Goal: Information Seeking & Learning: Learn about a topic

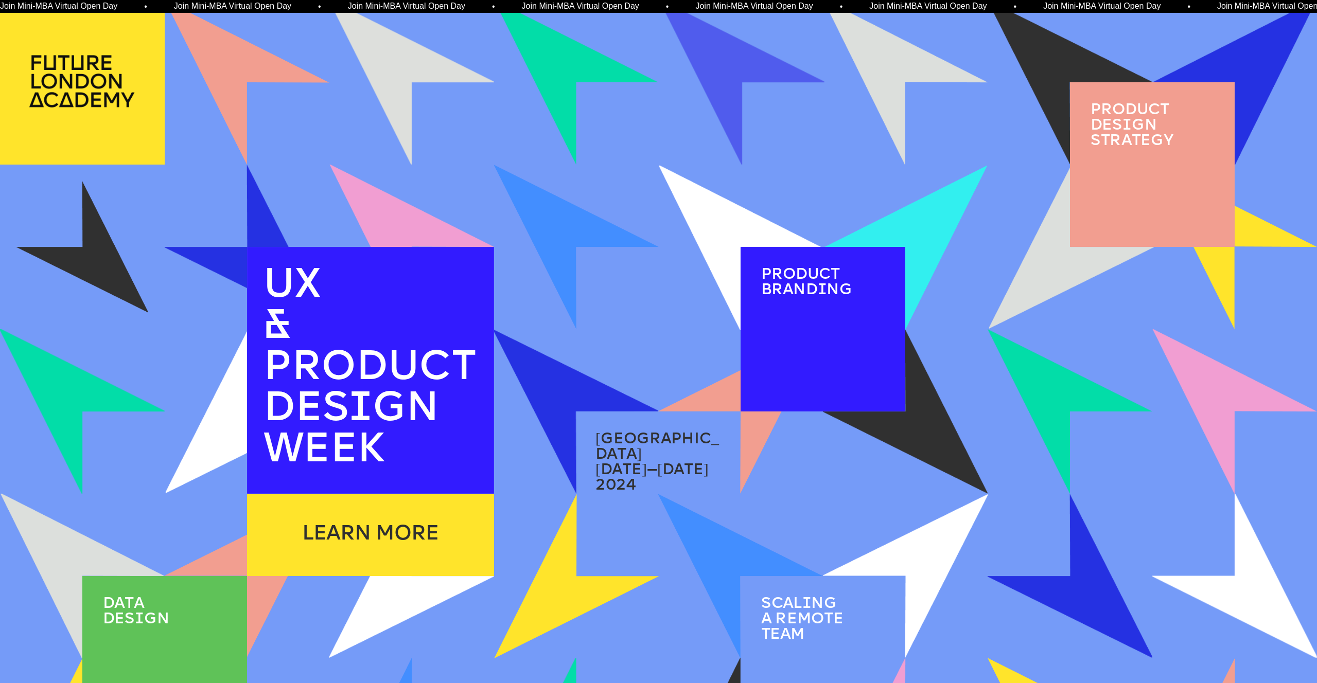
click at [128, 268] on img at bounding box center [82, 247] width 132 height 132
click at [115, 252] on img at bounding box center [82, 247] width 152 height 152
click at [266, 197] on img at bounding box center [247, 247] width 165 height 165
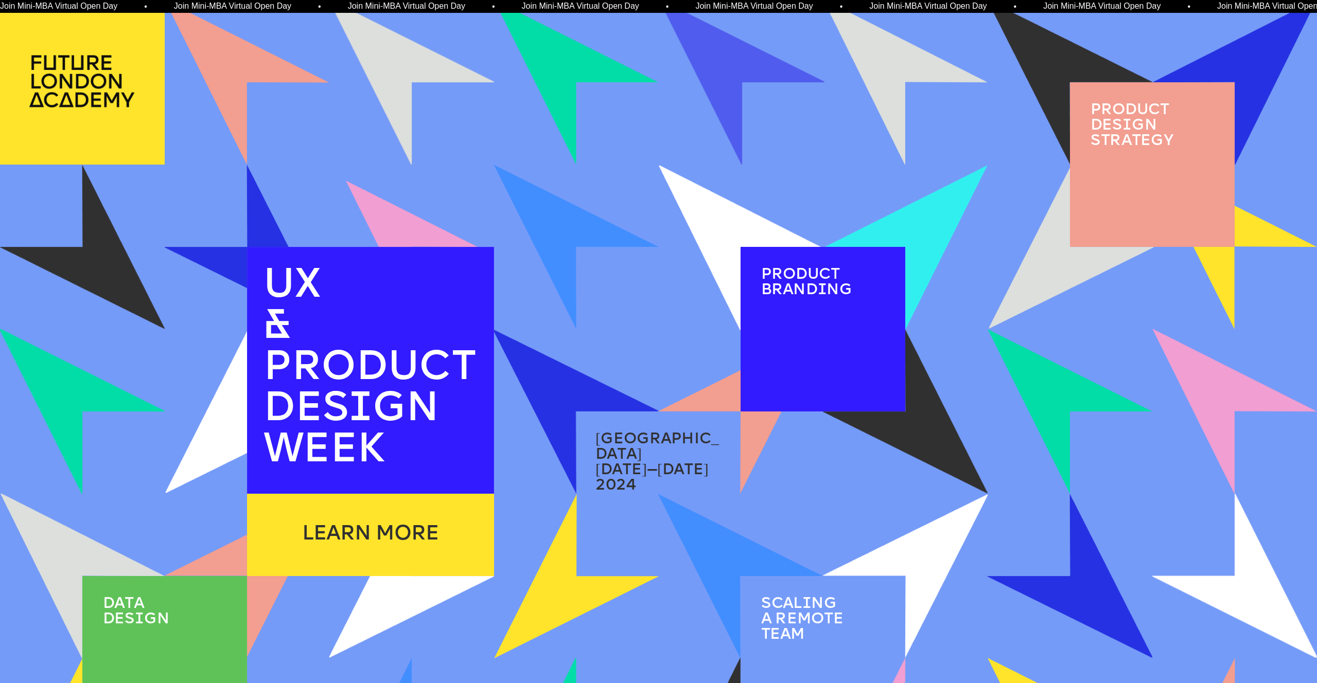
click at [391, 101] on div "1 / 2" at bounding box center [412, 125] width 134 height 51
click at [407, 93] on div at bounding box center [411, 82] width 165 height 165
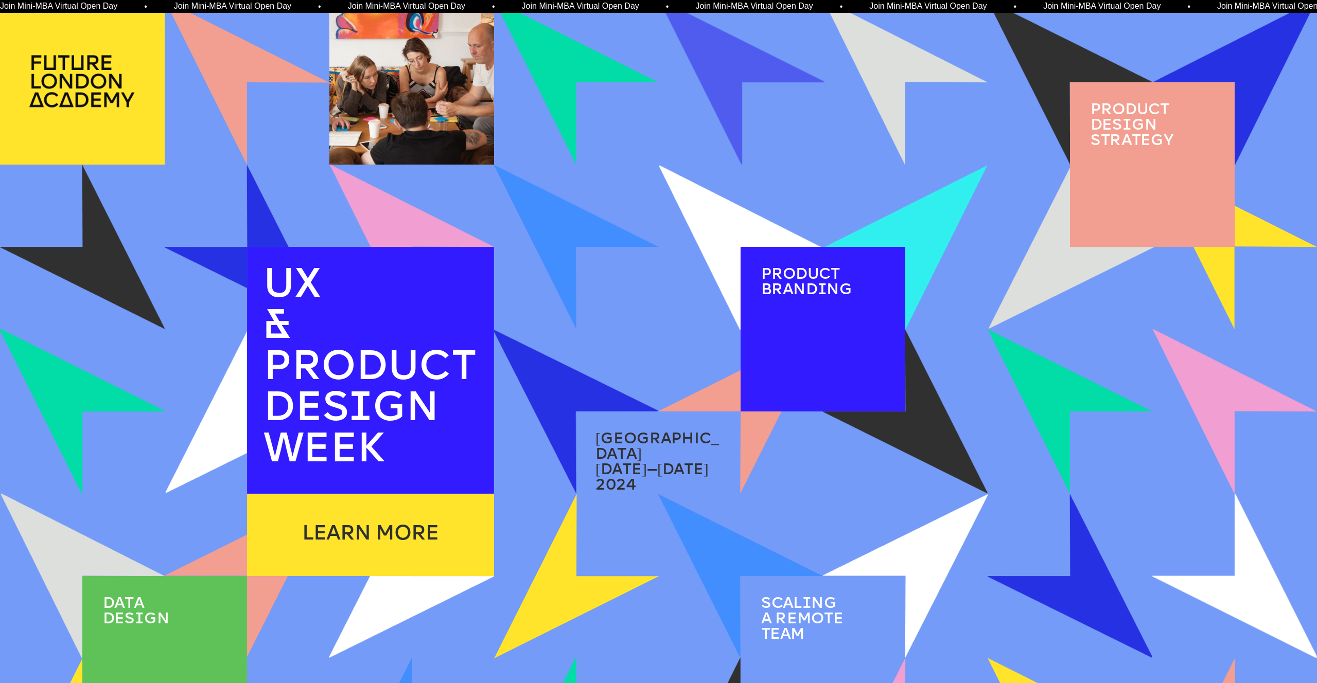
drag, startPoint x: 481, startPoint y: 96, endPoint x: 532, endPoint y: 120, distance: 56.2
click at [549, 96] on img at bounding box center [577, 82] width 132 height 132
click at [568, 89] on img at bounding box center [575, 82] width 183 height 183
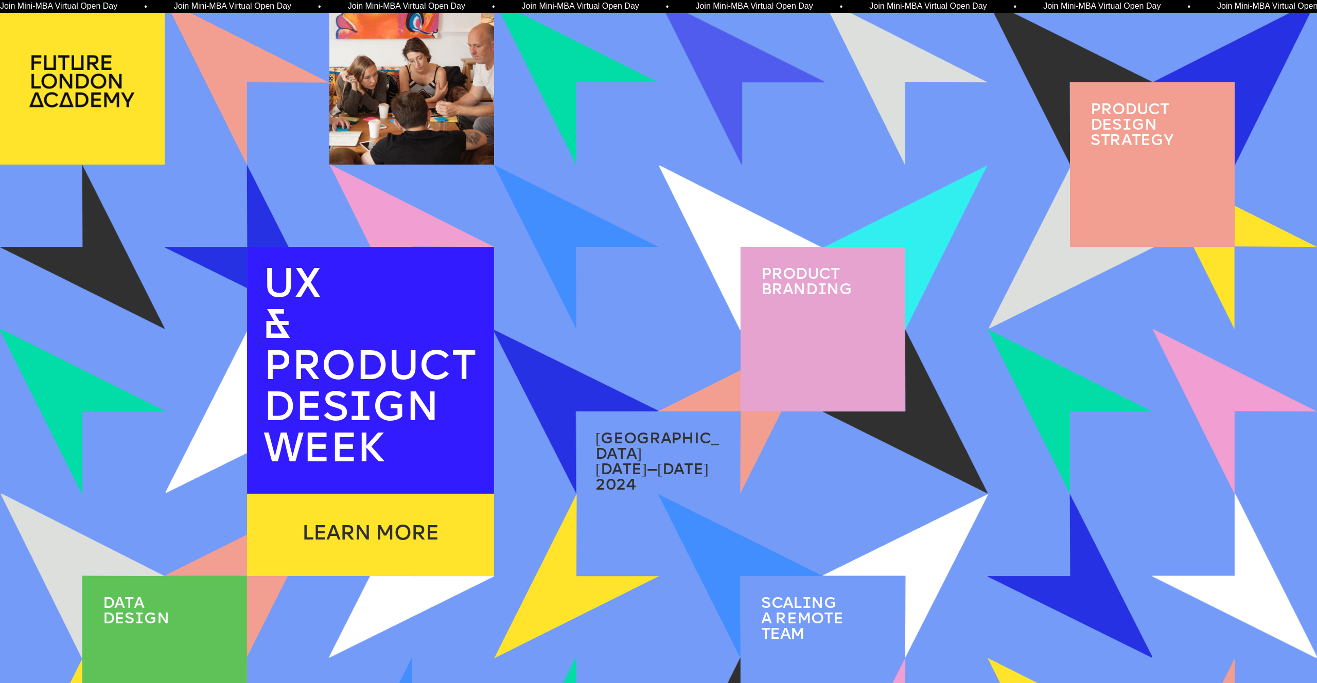
click at [819, 309] on div at bounding box center [823, 329] width 165 height 165
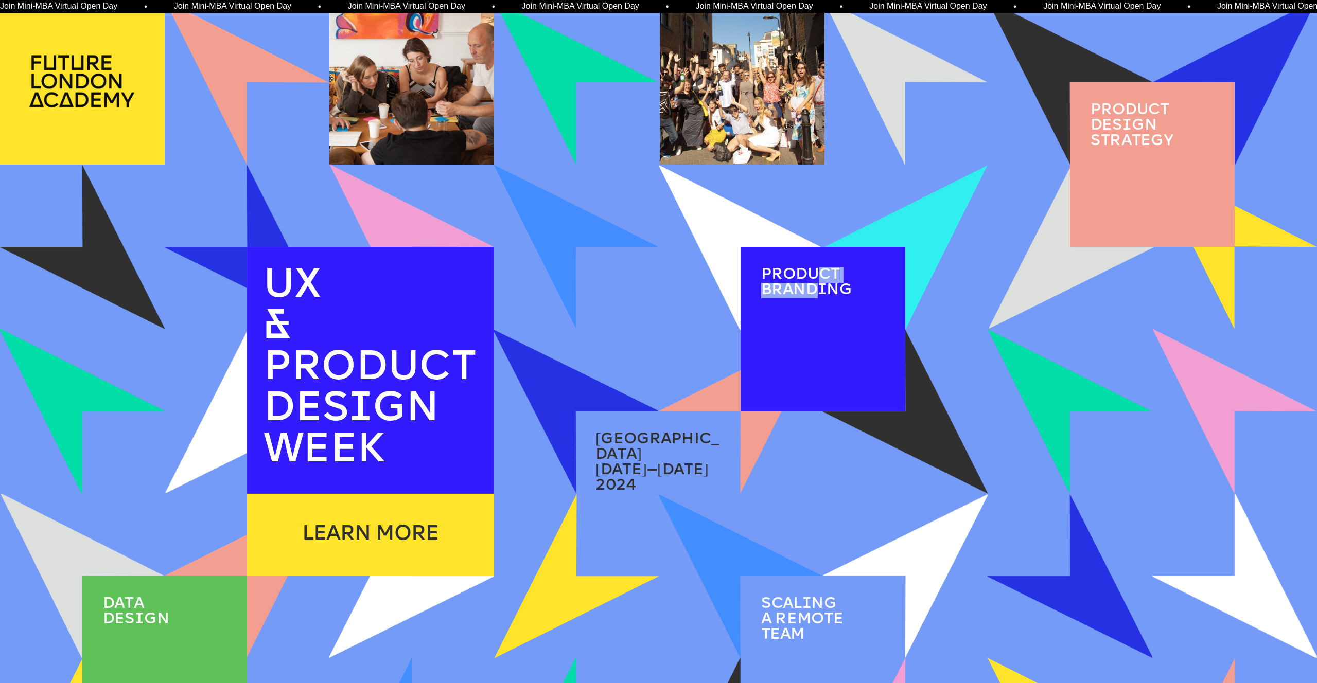
click at [822, 285] on span "i" at bounding box center [822, 290] width 9 height 15
click at [811, 277] on span "Product brand i ng" at bounding box center [806, 283] width 91 height 31
drag, startPoint x: 878, startPoint y: 297, endPoint x: 885, endPoint y: 301, distance: 7.8
click at [0, 0] on div at bounding box center [0, 0] width 0 height 0
drag, startPoint x: 881, startPoint y: 334, endPoint x: 867, endPoint y: 331, distance: 14.2
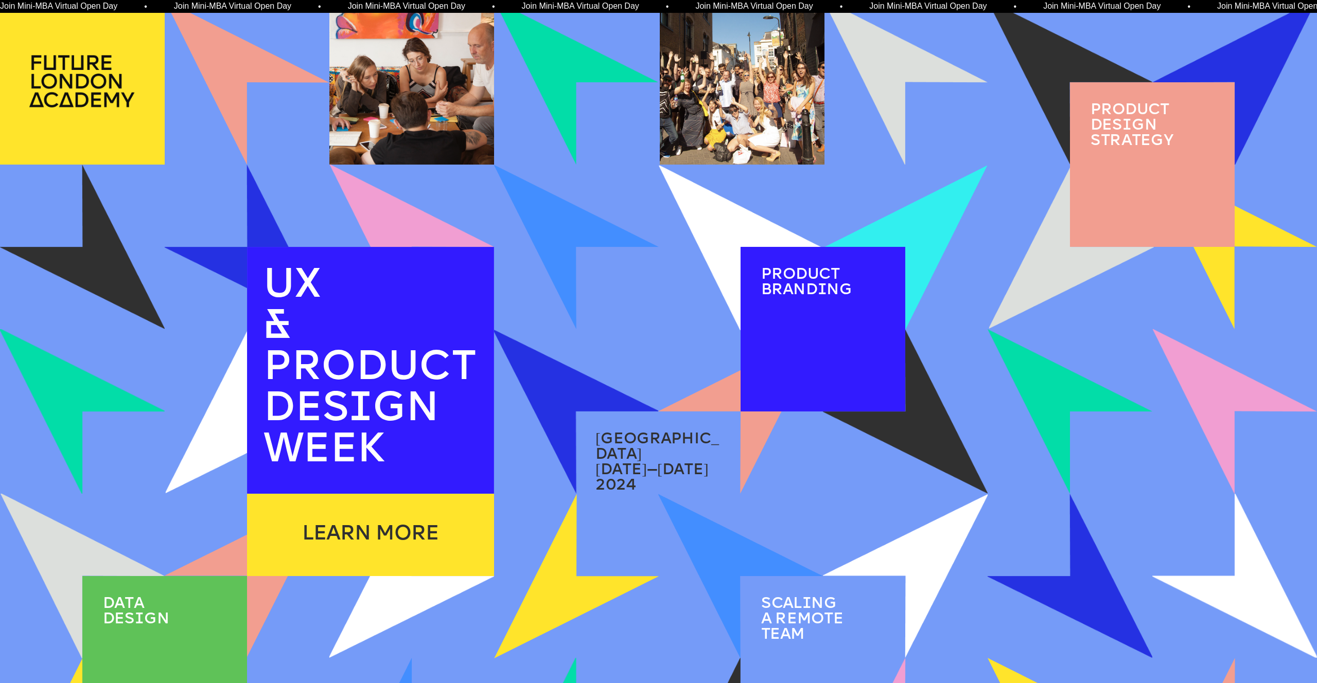
click at [881, 332] on div at bounding box center [823, 329] width 165 height 165
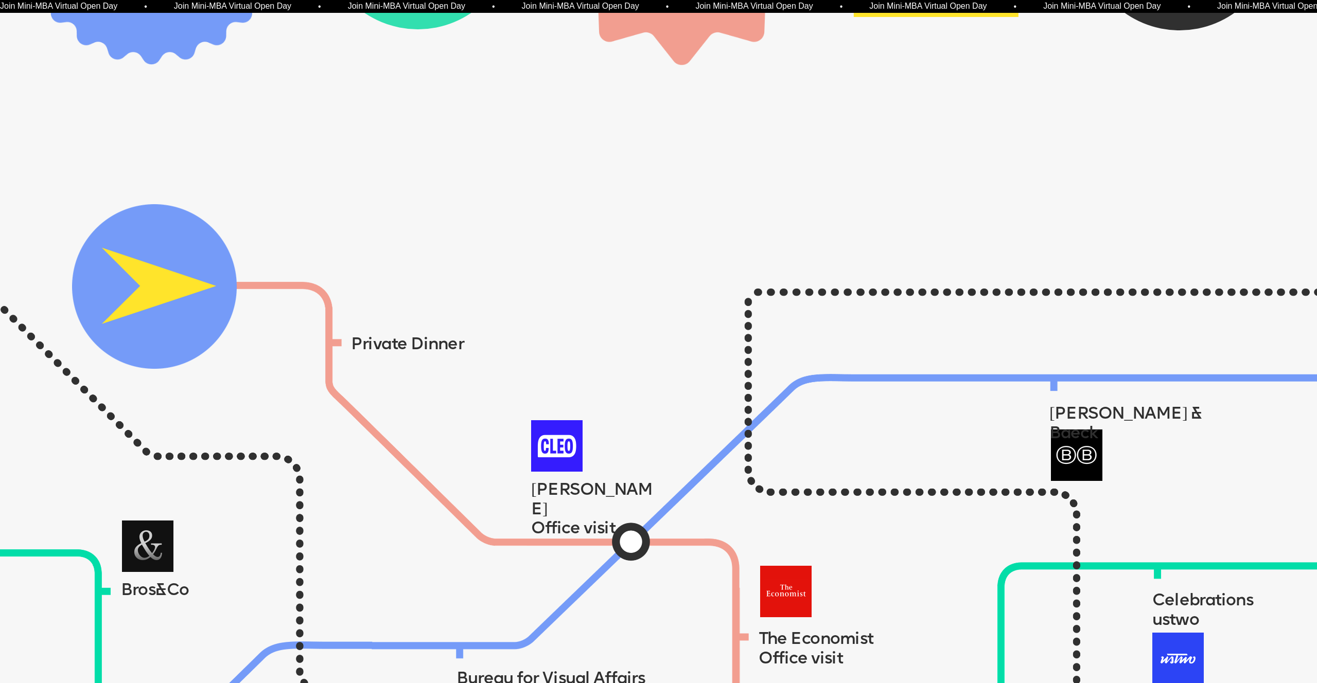
scroll to position [1085, 0]
